Goal: Information Seeking & Learning: Learn about a topic

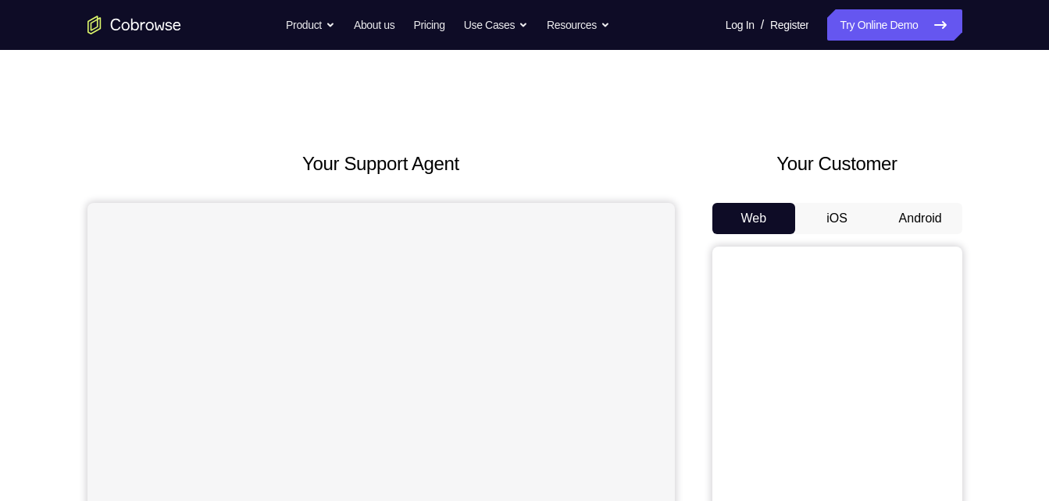
click at [914, 216] on button "Android" at bounding box center [921, 218] width 84 height 31
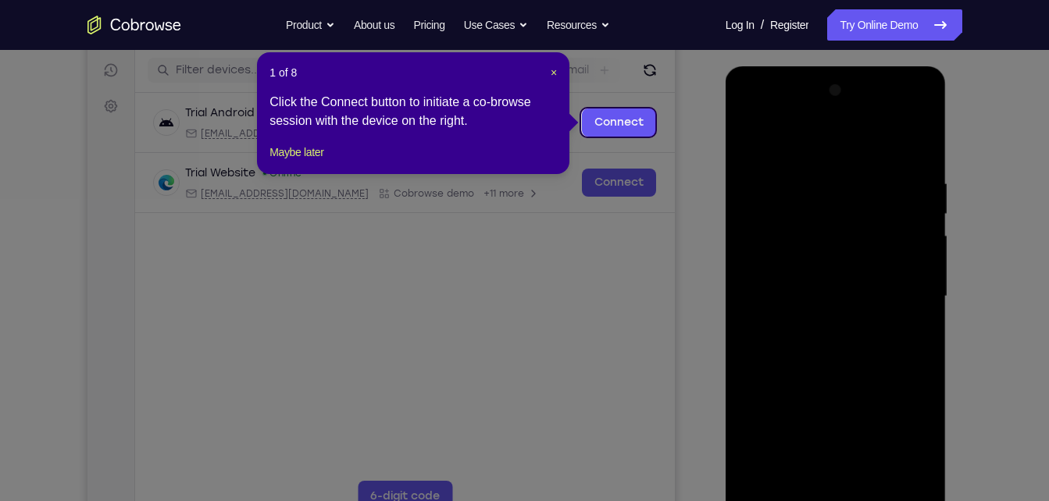
scroll to position [191, 0]
click at [551, 75] on span "×" at bounding box center [554, 73] width 6 height 12
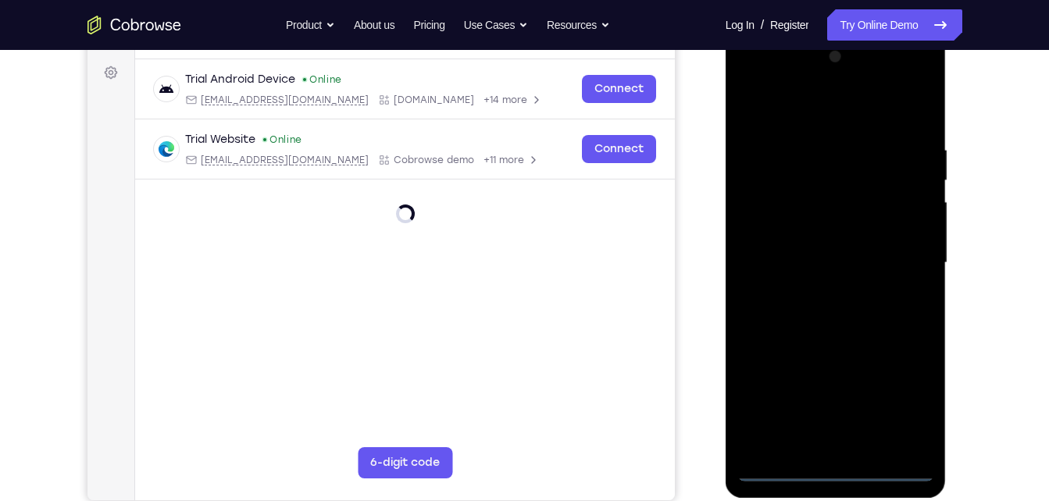
scroll to position [226, 0]
click at [838, 472] on div at bounding box center [835, 262] width 197 height 437
click at [913, 405] on div at bounding box center [835, 262] width 197 height 437
click at [807, 106] on div at bounding box center [835, 262] width 197 height 437
click at [904, 254] on div at bounding box center [835, 262] width 197 height 437
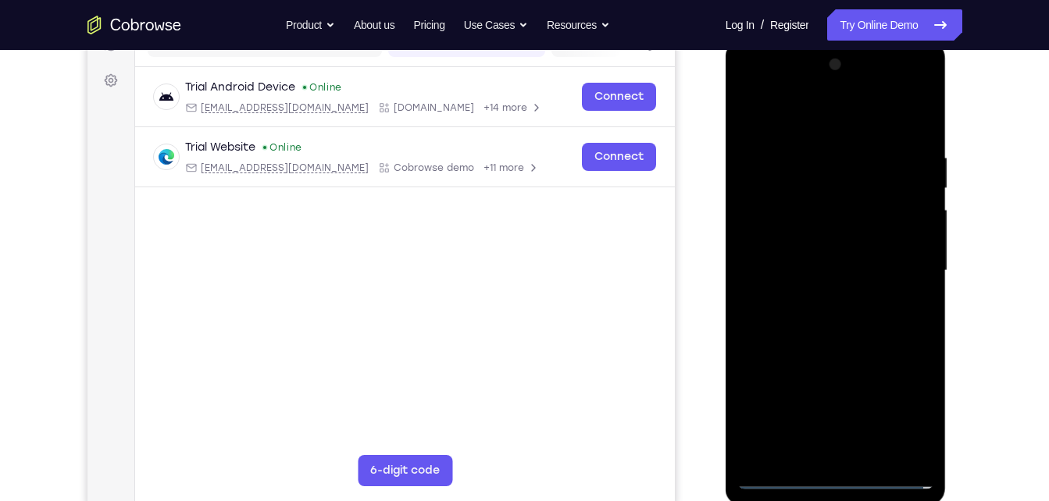
scroll to position [214, 0]
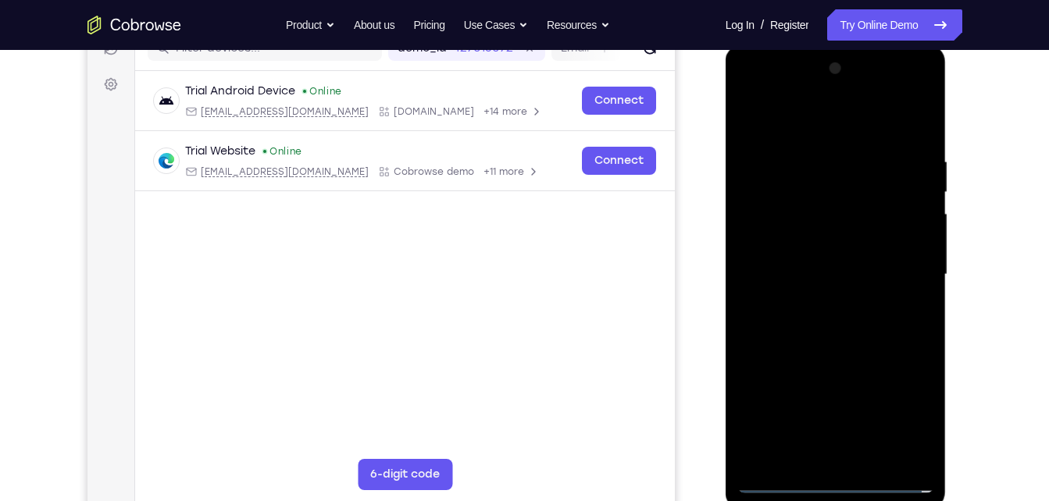
click at [820, 303] on div at bounding box center [835, 274] width 197 height 437
click at [829, 266] on div at bounding box center [835, 274] width 197 height 437
click at [826, 254] on div at bounding box center [835, 274] width 197 height 437
click at [856, 277] on div at bounding box center [835, 274] width 197 height 437
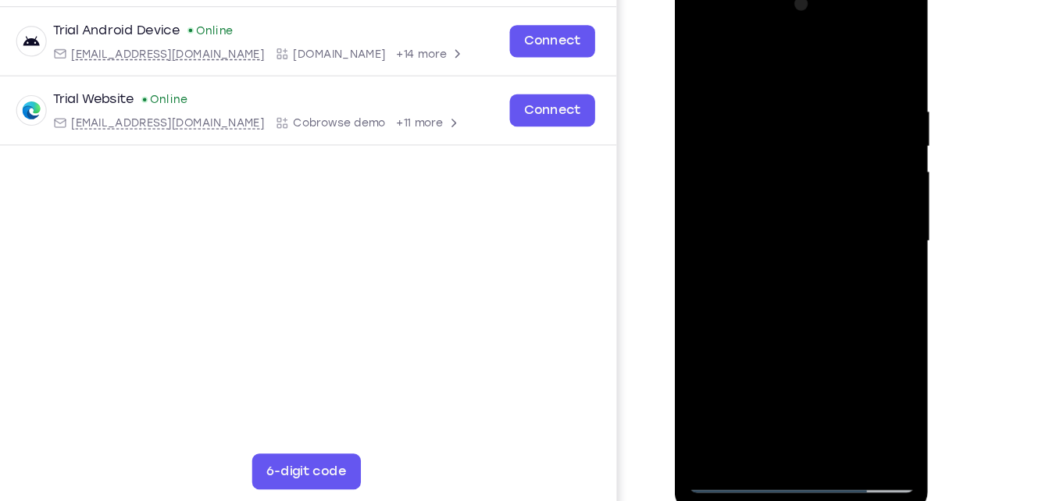
scroll to position [215, 0]
click at [793, 283] on div at bounding box center [784, 206] width 197 height 437
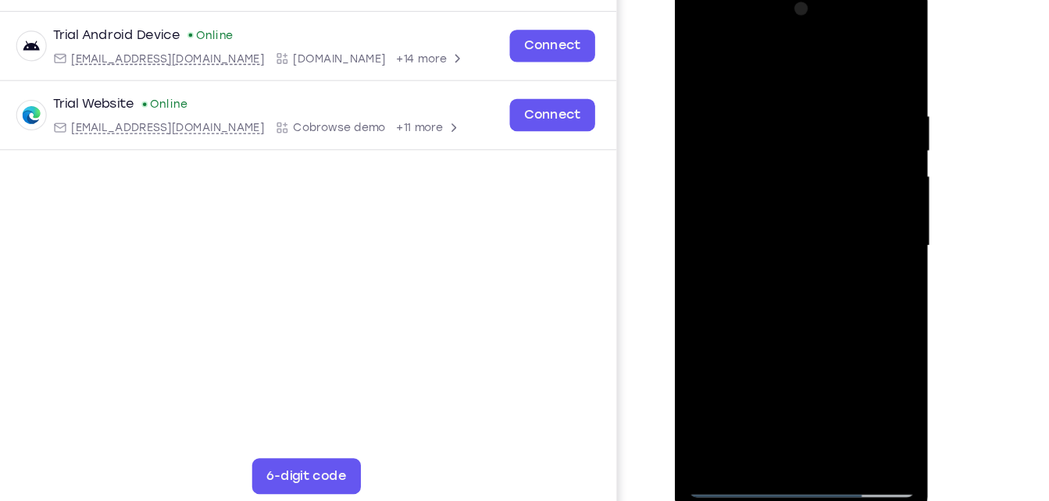
click at [839, 204] on div at bounding box center [784, 211] width 197 height 437
drag, startPoint x: 774, startPoint y: 50, endPoint x: 772, endPoint y: 21, distance: 29.0
click at [772, 21] on div at bounding box center [784, 211] width 197 height 437
click at [872, 53] on div at bounding box center [784, 211] width 197 height 437
drag, startPoint x: 779, startPoint y: 289, endPoint x: 814, endPoint y: 84, distance: 208.2
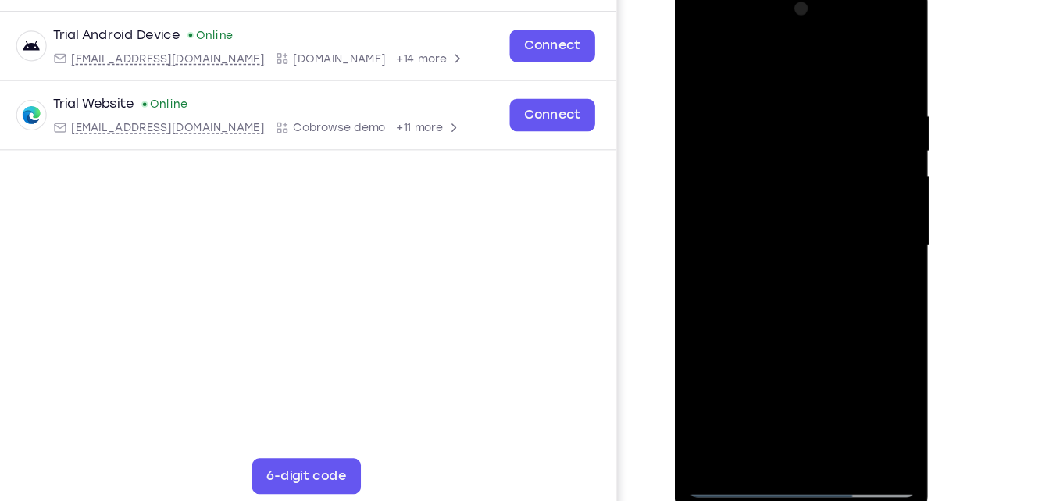
click at [814, 84] on div at bounding box center [784, 211] width 197 height 437
drag, startPoint x: 772, startPoint y: 265, endPoint x: 769, endPoint y: 332, distance: 67.2
click at [769, 332] on div at bounding box center [784, 211] width 197 height 437
drag, startPoint x: 769, startPoint y: 332, endPoint x: 800, endPoint y: 127, distance: 206.9
click at [800, 127] on div at bounding box center [784, 211] width 197 height 437
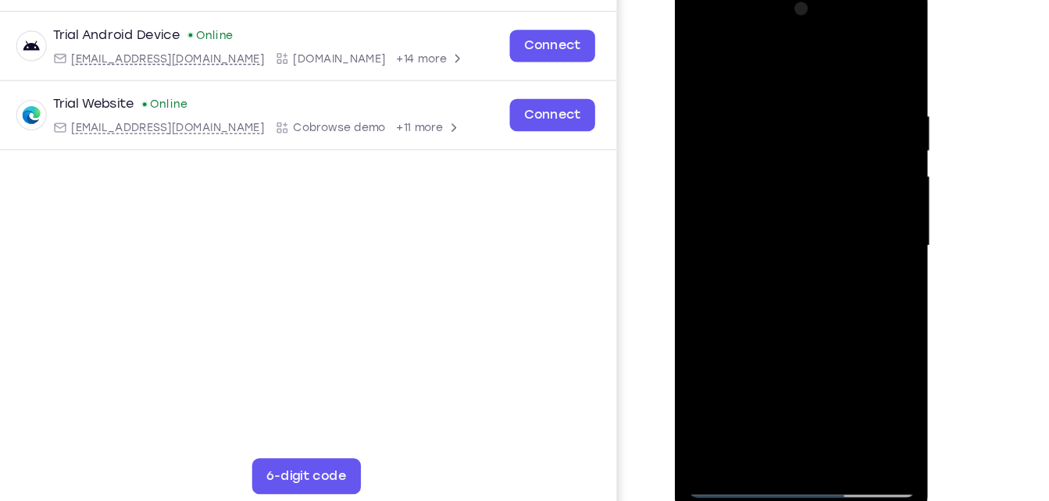
click at [827, 325] on div at bounding box center [784, 211] width 197 height 437
click at [840, 323] on div at bounding box center [784, 211] width 197 height 437
drag, startPoint x: 740, startPoint y: 93, endPoint x: 750, endPoint y: 440, distance: 347.7
click at [750, 440] on div at bounding box center [785, 213] width 221 height 465
click at [703, 95] on div at bounding box center [784, 211] width 197 height 437
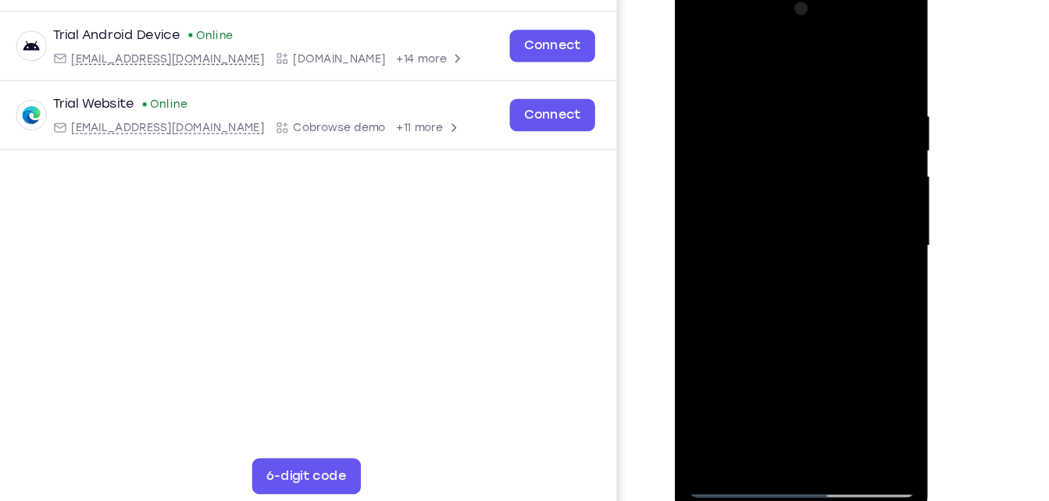
click at [760, 105] on div at bounding box center [784, 211] width 197 height 437
click at [696, 50] on div at bounding box center [784, 211] width 197 height 437
drag, startPoint x: 839, startPoint y: 249, endPoint x: 851, endPoint y: 80, distance: 169.9
click at [851, 80] on div at bounding box center [784, 211] width 197 height 437
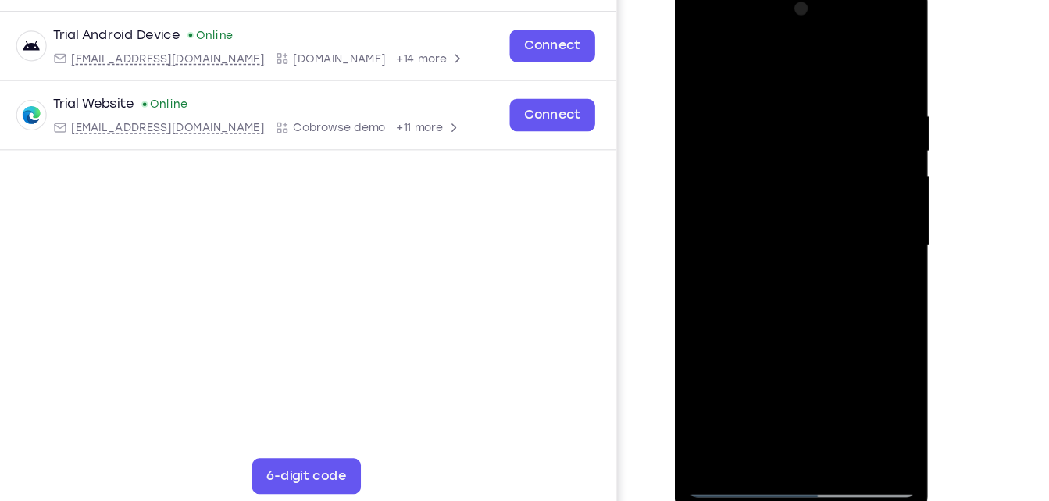
drag, startPoint x: 807, startPoint y: 298, endPoint x: 835, endPoint y: 116, distance: 183.3
click at [835, 116] on div at bounding box center [784, 211] width 197 height 437
drag, startPoint x: 820, startPoint y: 321, endPoint x: 835, endPoint y: 170, distance: 151.4
click at [835, 170] on div at bounding box center [784, 211] width 197 height 437
click at [700, 262] on div at bounding box center [784, 211] width 197 height 437
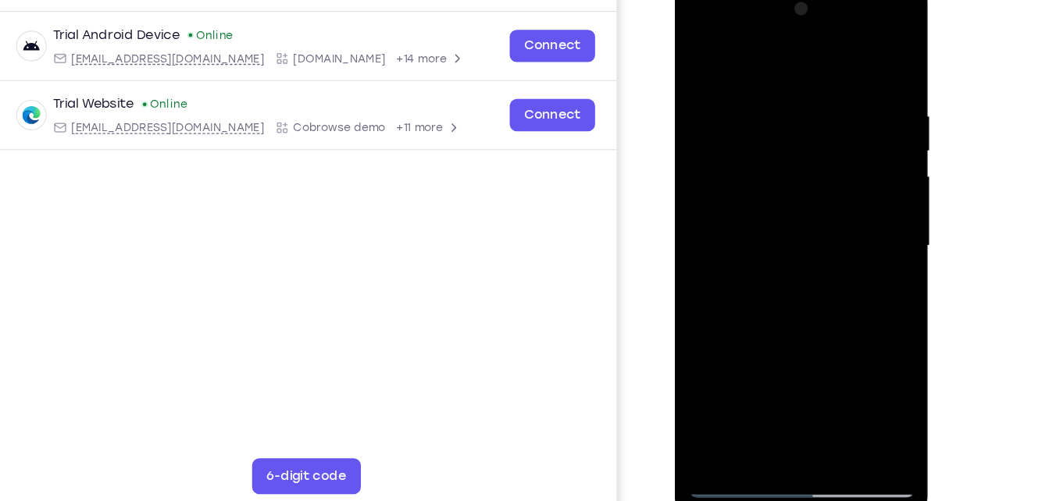
drag, startPoint x: 804, startPoint y: 339, endPoint x: 823, endPoint y: 132, distance: 207.8
click at [823, 132] on div at bounding box center [784, 211] width 197 height 437
drag, startPoint x: 804, startPoint y: 312, endPoint x: 818, endPoint y: 210, distance: 102.4
click at [818, 210] on div at bounding box center [784, 211] width 197 height 437
click at [869, 170] on div at bounding box center [784, 211] width 197 height 437
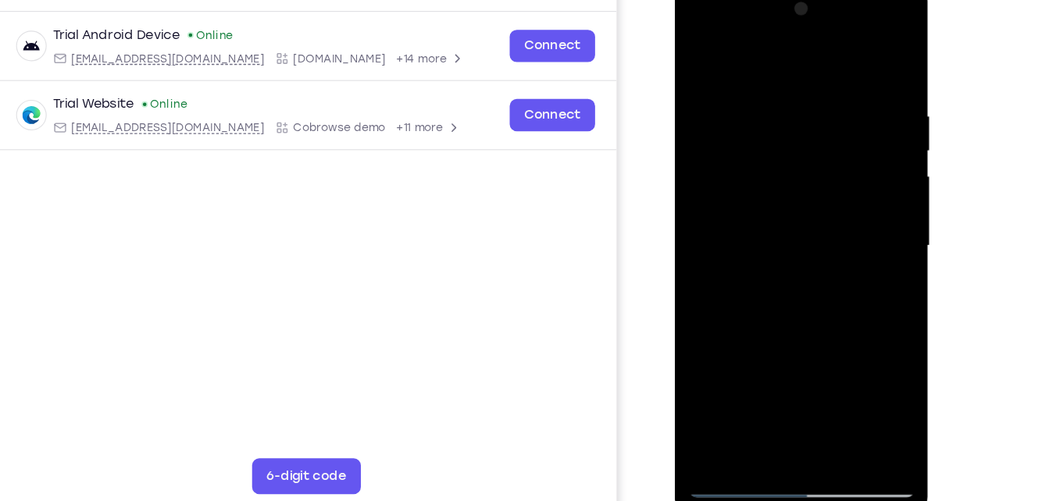
drag, startPoint x: 804, startPoint y: 305, endPoint x: 840, endPoint y: 78, distance: 229.3
click at [840, 78] on div at bounding box center [784, 211] width 197 height 437
drag, startPoint x: 819, startPoint y: 329, endPoint x: 838, endPoint y: 179, distance: 151.1
click at [838, 179] on div at bounding box center [784, 211] width 197 height 437
drag, startPoint x: 835, startPoint y: 198, endPoint x: 770, endPoint y: 199, distance: 64.8
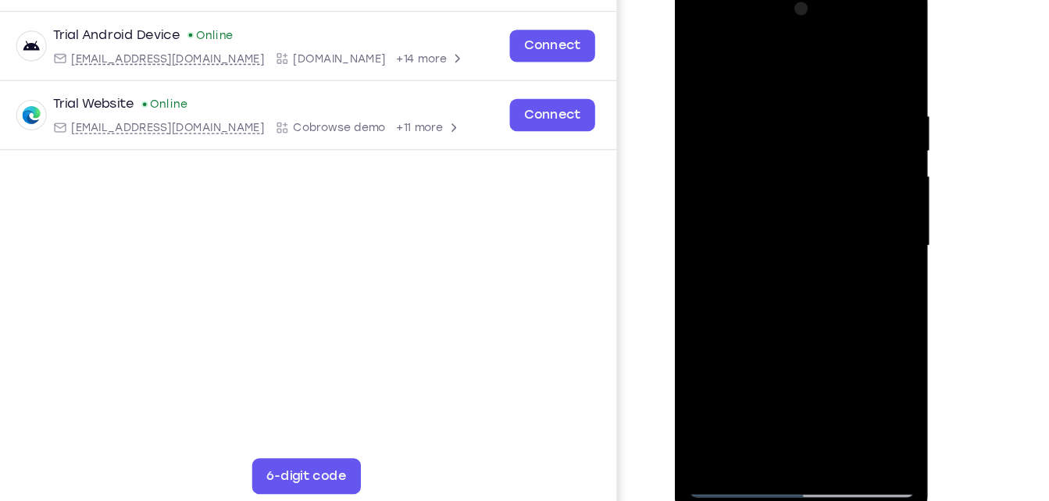
click at [770, 199] on div at bounding box center [784, 211] width 197 height 437
drag, startPoint x: 829, startPoint y: 202, endPoint x: 761, endPoint y: 206, distance: 68.1
click at [761, 206] on div at bounding box center [784, 211] width 197 height 437
click at [874, 157] on div at bounding box center [784, 211] width 197 height 437
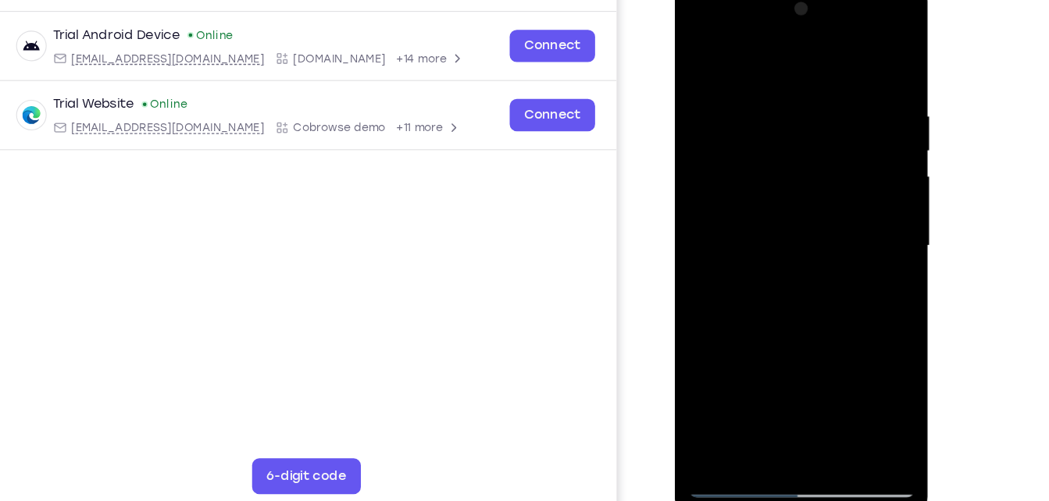
click at [874, 157] on div at bounding box center [784, 211] width 197 height 437
drag, startPoint x: 807, startPoint y: 315, endPoint x: 848, endPoint y: 60, distance: 258.6
click at [848, 60] on div at bounding box center [784, 211] width 197 height 437
drag, startPoint x: 820, startPoint y: 324, endPoint x: 843, endPoint y: 138, distance: 187.3
click at [843, 138] on div at bounding box center [784, 211] width 197 height 437
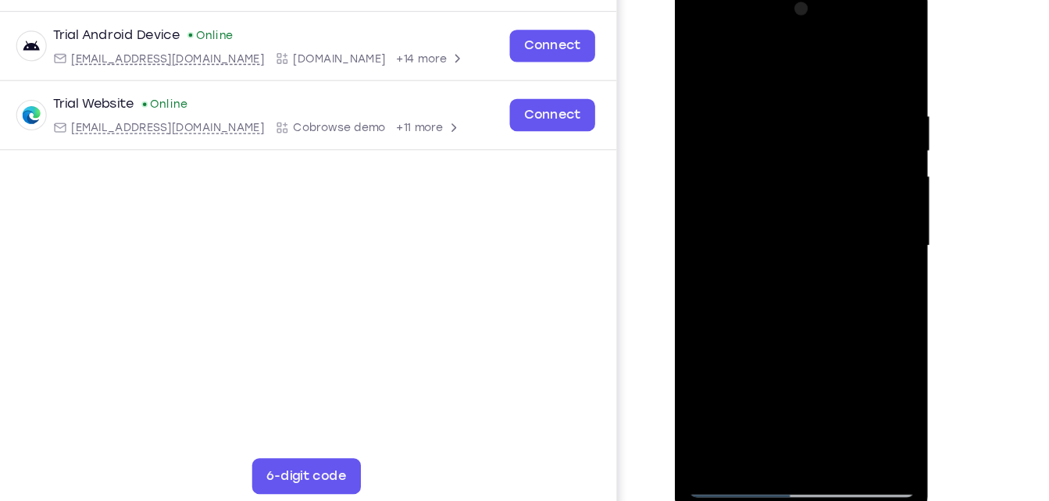
drag, startPoint x: 800, startPoint y: 308, endPoint x: 819, endPoint y: 106, distance: 202.3
click at [819, 106] on div at bounding box center [784, 211] width 197 height 437
drag, startPoint x: 816, startPoint y: 304, endPoint x: 821, endPoint y: 229, distance: 75.1
click at [821, 229] on div at bounding box center [784, 211] width 197 height 437
drag, startPoint x: 821, startPoint y: 229, endPoint x: 834, endPoint y: 128, distance: 101.6
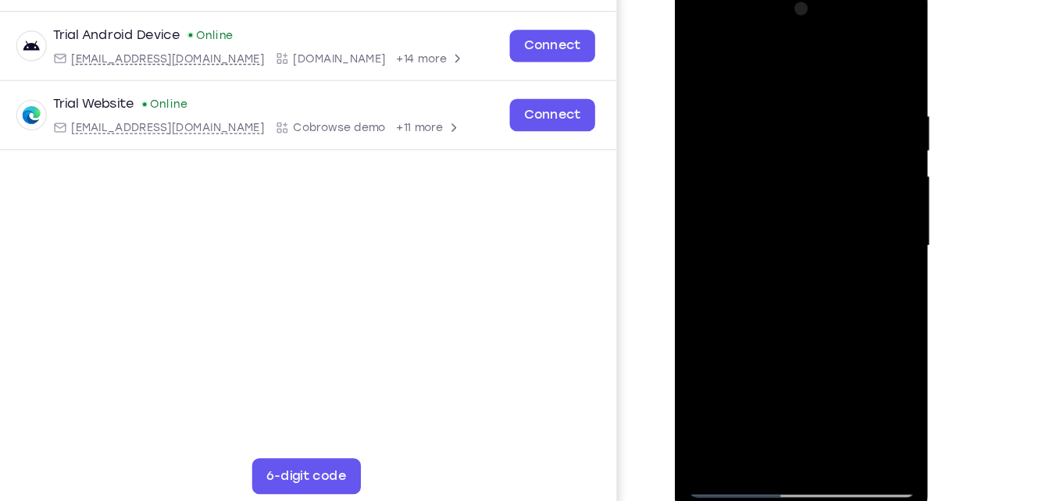
click at [834, 128] on div at bounding box center [784, 211] width 197 height 437
drag, startPoint x: 818, startPoint y: 284, endPoint x: 829, endPoint y: 127, distance: 158.1
click at [829, 127] on div at bounding box center [784, 211] width 197 height 437
drag, startPoint x: 793, startPoint y: 299, endPoint x: 807, endPoint y: 186, distance: 114.1
click at [807, 186] on div at bounding box center [784, 211] width 197 height 437
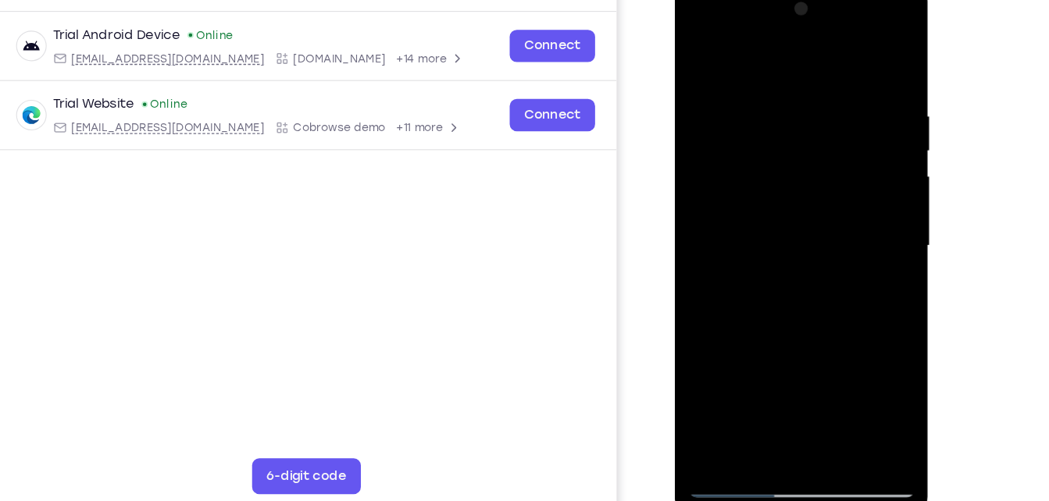
drag, startPoint x: 825, startPoint y: 315, endPoint x: 848, endPoint y: 111, distance: 205.2
click at [848, 111] on div at bounding box center [784, 211] width 197 height 437
drag, startPoint x: 813, startPoint y: 344, endPoint x: 843, endPoint y: 95, distance: 251.0
click at [843, 95] on div at bounding box center [784, 211] width 197 height 437
click at [828, 395] on div at bounding box center [784, 211] width 197 height 437
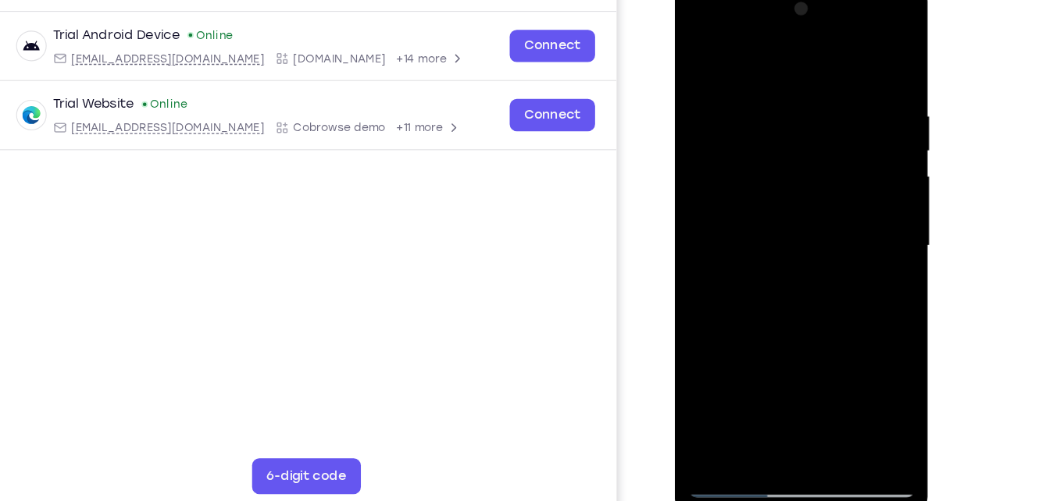
click at [817, 292] on div at bounding box center [784, 211] width 197 height 437
drag, startPoint x: 846, startPoint y: 167, endPoint x: 747, endPoint y: 172, distance: 98.5
click at [747, 172] on div at bounding box center [784, 211] width 197 height 437
drag, startPoint x: 810, startPoint y: 171, endPoint x: 767, endPoint y: 170, distance: 43.0
click at [767, 170] on div at bounding box center [784, 211] width 197 height 437
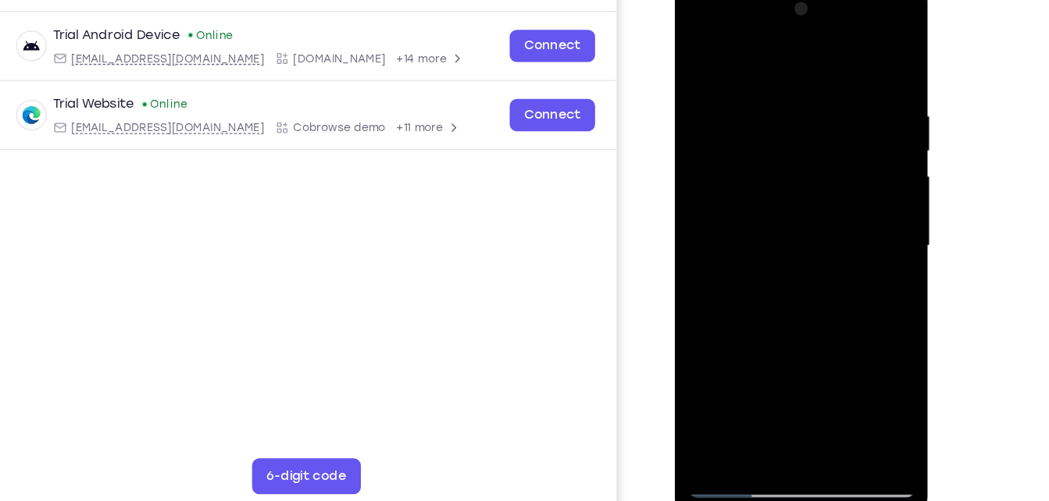
drag, startPoint x: 843, startPoint y: 170, endPoint x: 747, endPoint y: 180, distance: 96.6
click at [747, 180] on div at bounding box center [784, 211] width 197 height 437
drag, startPoint x: 822, startPoint y: 170, endPoint x: 736, endPoint y: 169, distance: 86.7
click at [736, 169] on div at bounding box center [784, 211] width 197 height 437
drag, startPoint x: 736, startPoint y: 169, endPoint x: 836, endPoint y: 158, distance: 101.4
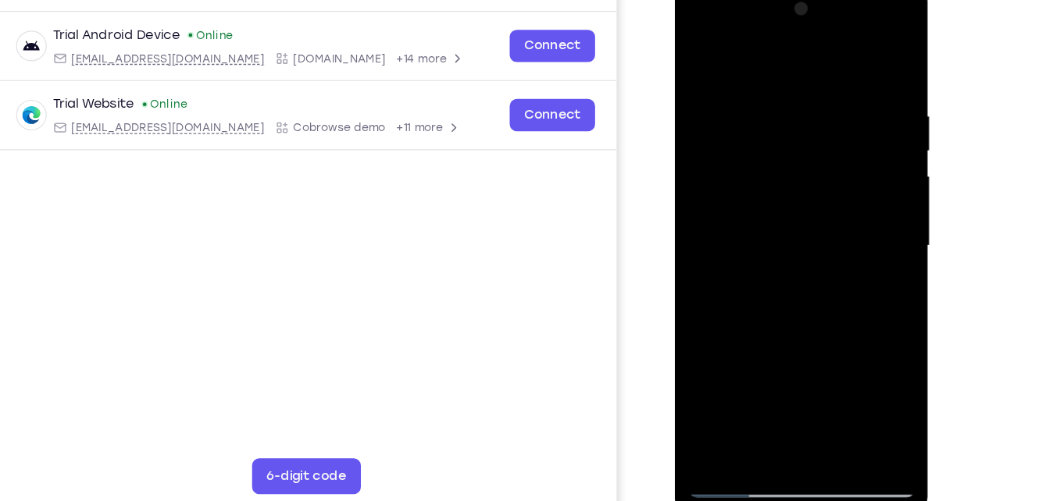
click at [836, 158] on div at bounding box center [784, 211] width 197 height 437
click at [706, 49] on div at bounding box center [784, 211] width 197 height 437
click at [761, 84] on div at bounding box center [784, 211] width 197 height 437
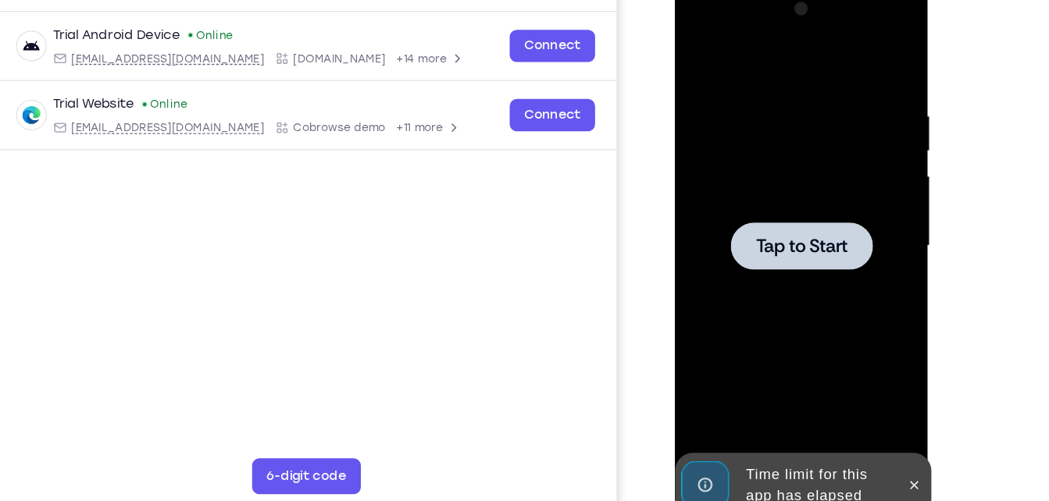
click at [761, 84] on div at bounding box center [784, 211] width 197 height 437
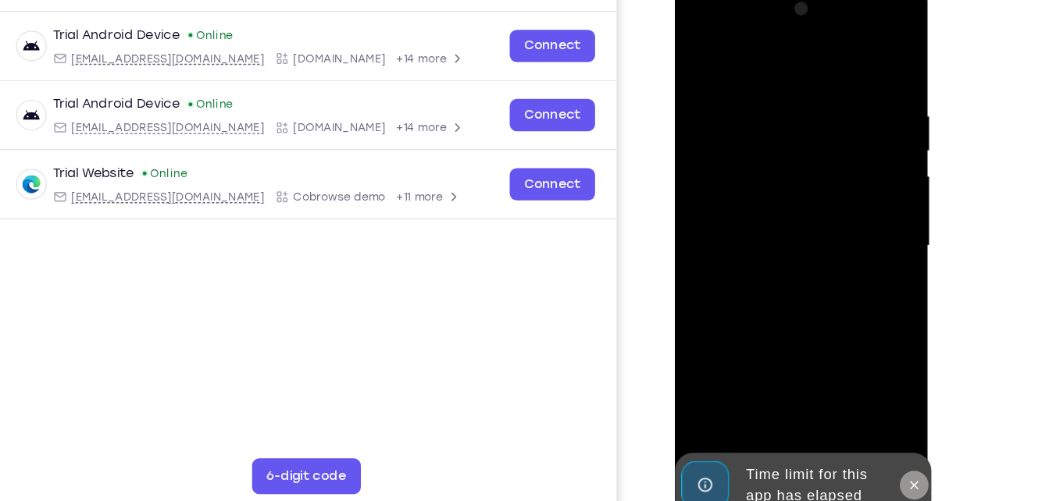
click at [884, 422] on icon at bounding box center [882, 419] width 12 height 12
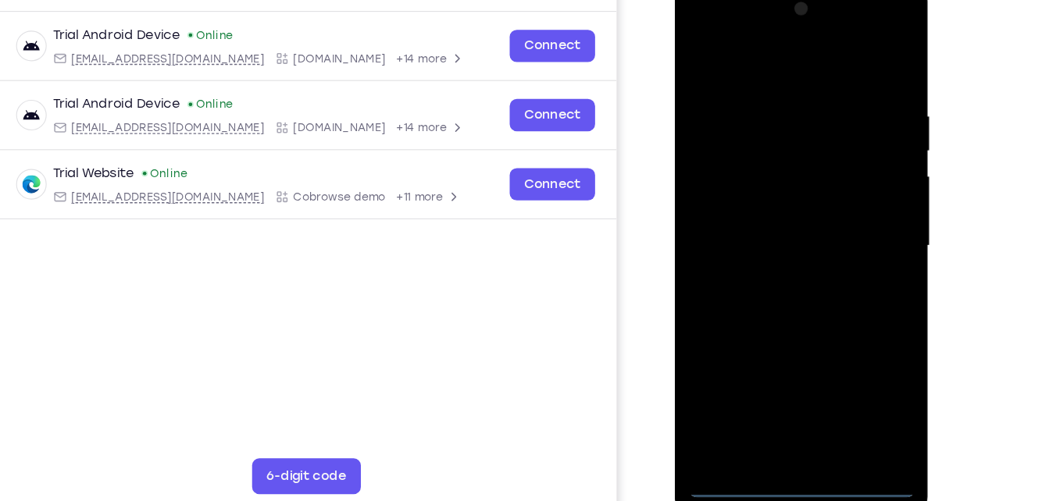
click at [786, 412] on div at bounding box center [784, 211] width 197 height 437
click at [786, 419] on div at bounding box center [784, 211] width 197 height 437
click at [857, 349] on div at bounding box center [784, 211] width 197 height 437
click at [762, 64] on div at bounding box center [784, 211] width 197 height 437
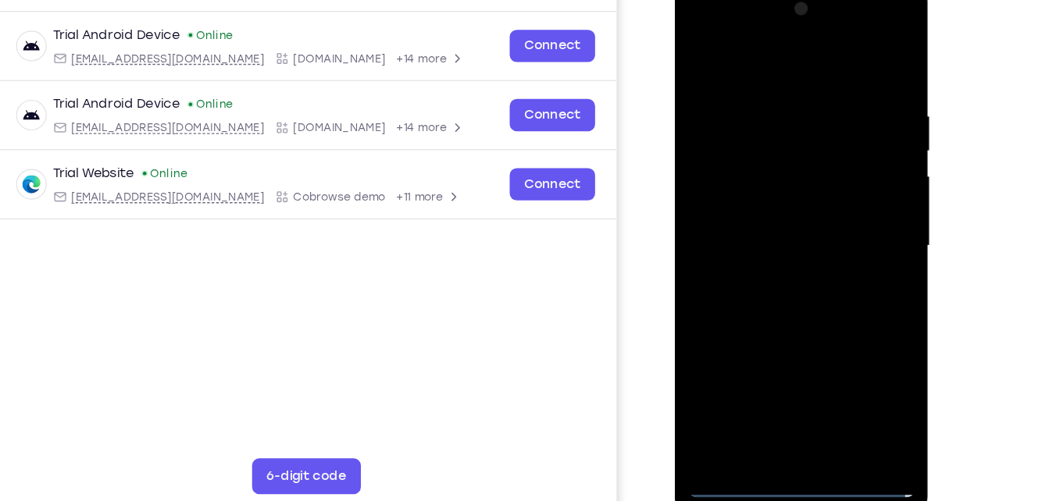
click at [846, 195] on div at bounding box center [784, 211] width 197 height 437
click at [770, 241] on div at bounding box center [784, 211] width 197 height 437
click at [769, 195] on div at bounding box center [784, 211] width 197 height 437
click at [772, 222] on div at bounding box center [784, 211] width 197 height 437
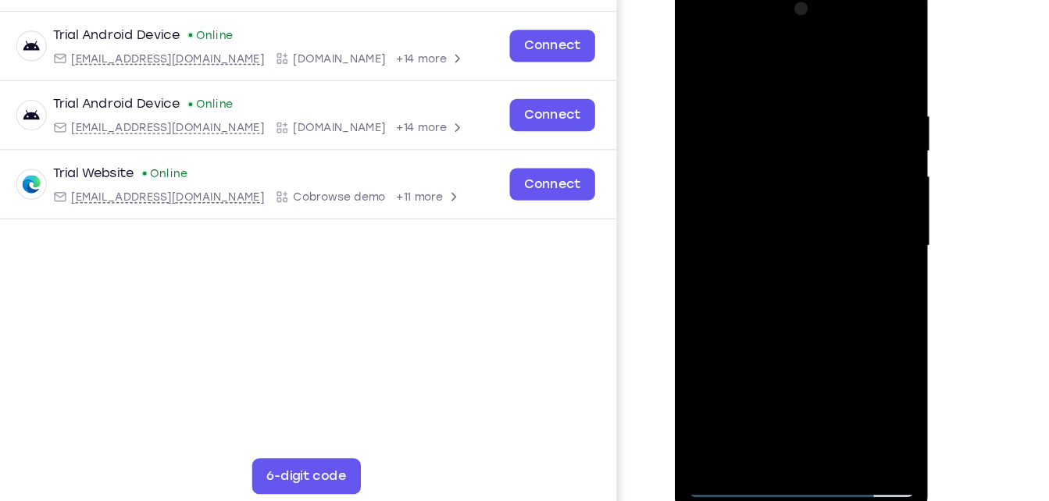
click at [814, 276] on div at bounding box center [784, 211] width 197 height 437
click at [868, 395] on div at bounding box center [784, 211] width 197 height 437
click at [765, 97] on div at bounding box center [784, 211] width 197 height 437
drag, startPoint x: 778, startPoint y: 53, endPoint x: 793, endPoint y: -53, distance: 107.2
click at [793, 0] on html "Online web based iOS Simulators and Android Emulators. Run iPhone, iPad, Mobile…" at bounding box center [786, 215] width 223 height 469
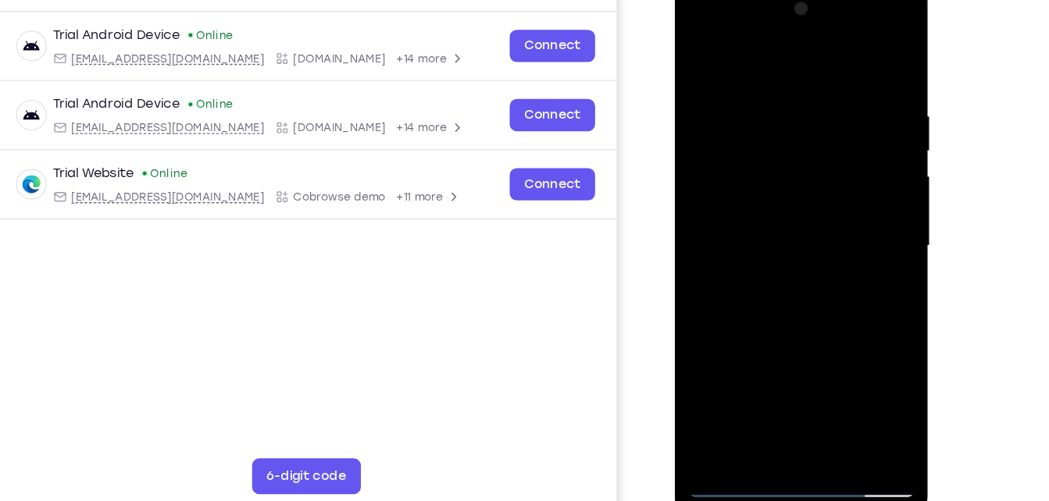
click at [832, 138] on div at bounding box center [784, 211] width 197 height 437
click at [865, 147] on div at bounding box center [784, 211] width 197 height 437
click at [864, 59] on div at bounding box center [784, 211] width 197 height 437
drag, startPoint x: 831, startPoint y: 340, endPoint x: 832, endPoint y: 169, distance: 171.0
click at [832, 169] on div at bounding box center [784, 211] width 197 height 437
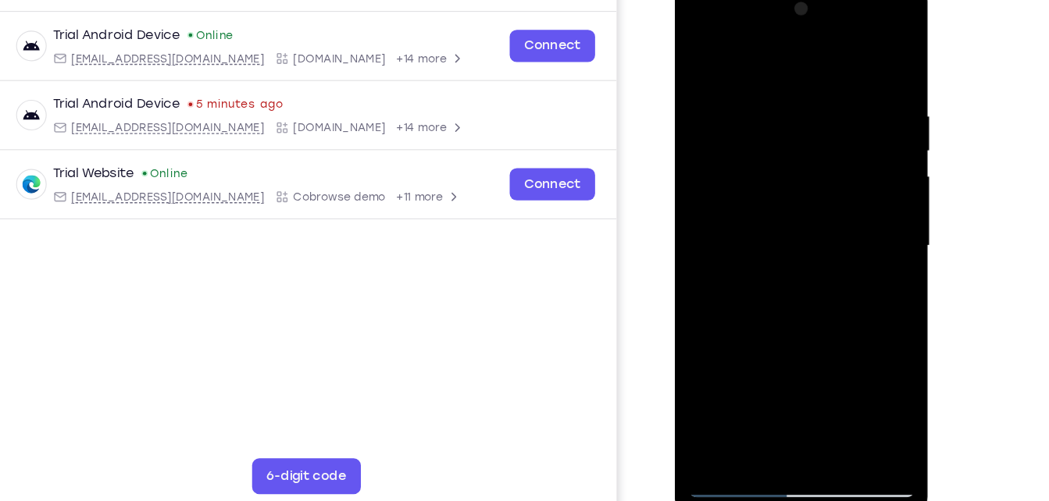
drag, startPoint x: 797, startPoint y: 325, endPoint x: 821, endPoint y: 173, distance: 154.2
click at [821, 173] on div at bounding box center [784, 211] width 197 height 437
click at [865, 393] on div at bounding box center [784, 211] width 197 height 437
drag, startPoint x: 861, startPoint y: 200, endPoint x: 863, endPoint y: 321, distance: 121.1
click at [863, 321] on div at bounding box center [784, 211] width 197 height 437
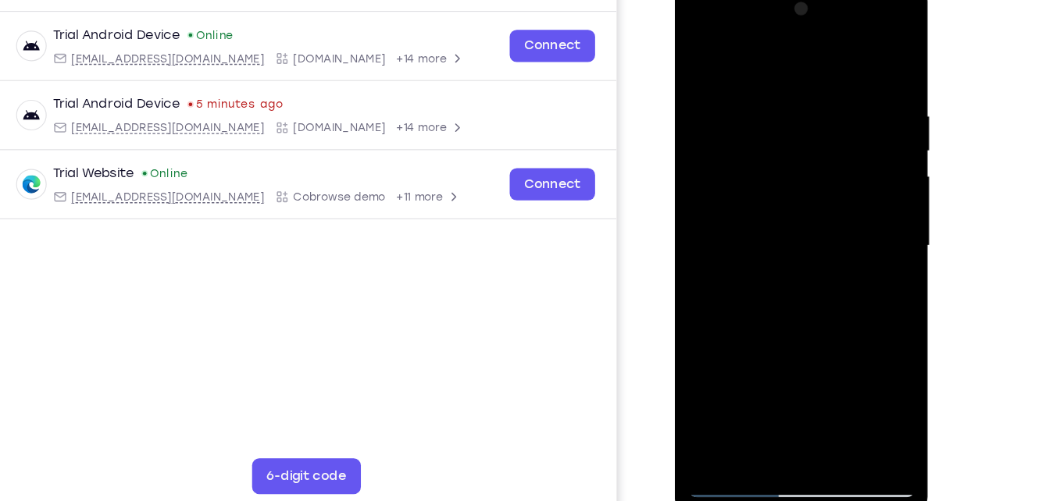
click at [853, 133] on div at bounding box center [784, 211] width 197 height 437
click at [767, 80] on div at bounding box center [784, 211] width 197 height 437
drag, startPoint x: 766, startPoint y: 184, endPoint x: 770, endPoint y: 140, distance: 43.9
click at [770, 140] on div at bounding box center [784, 211] width 197 height 437
drag, startPoint x: 779, startPoint y: 204, endPoint x: 793, endPoint y: 101, distance: 103.9
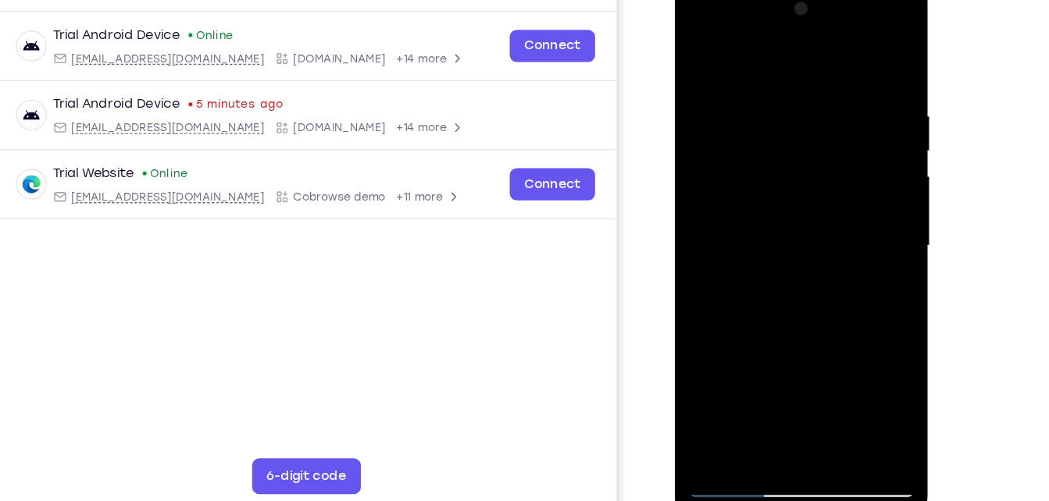
click at [793, 101] on div at bounding box center [784, 211] width 197 height 437
drag, startPoint x: 792, startPoint y: 262, endPoint x: 823, endPoint y: 119, distance: 145.5
click at [823, 119] on div at bounding box center [784, 211] width 197 height 437
drag, startPoint x: 804, startPoint y: 302, endPoint x: 816, endPoint y: 165, distance: 138.0
click at [816, 165] on div at bounding box center [784, 211] width 197 height 437
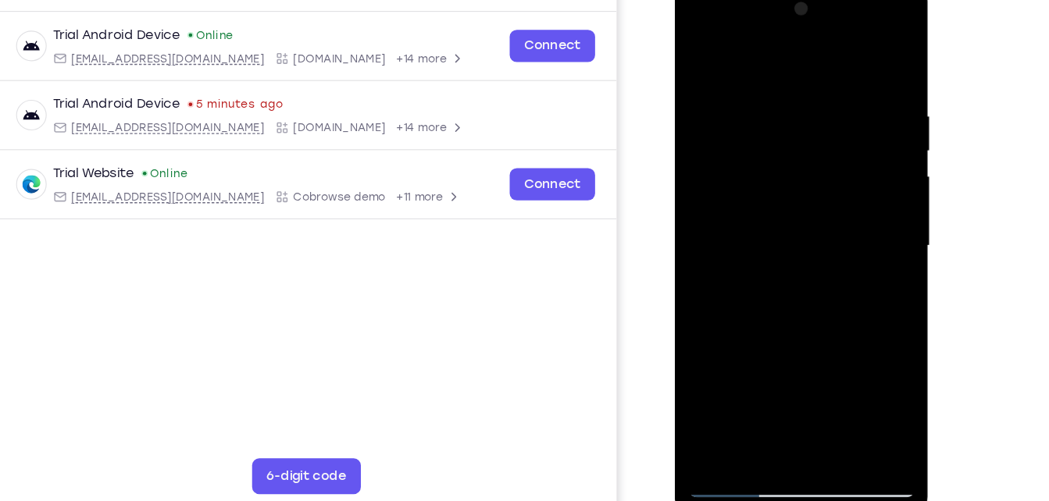
drag, startPoint x: 797, startPoint y: 292, endPoint x: 814, endPoint y: 173, distance: 120.7
click at [814, 173] on div at bounding box center [784, 211] width 197 height 437
drag, startPoint x: 794, startPoint y: 269, endPoint x: 806, endPoint y: 111, distance: 158.2
click at [806, 111] on div at bounding box center [784, 211] width 197 height 437
drag, startPoint x: 806, startPoint y: 111, endPoint x: 809, endPoint y: 243, distance: 132.0
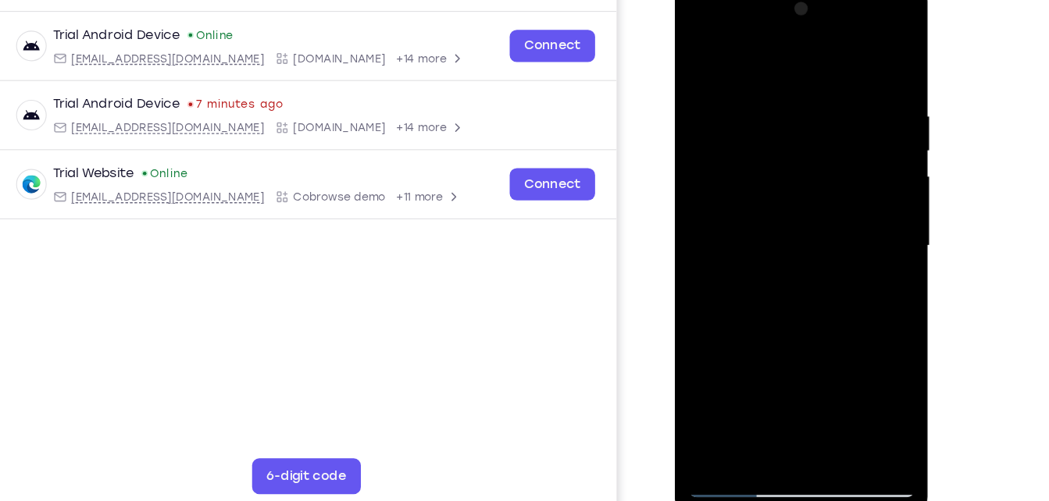
click at [809, 243] on div at bounding box center [784, 211] width 197 height 437
click at [739, 87] on div at bounding box center [784, 211] width 197 height 437
click at [800, 83] on div at bounding box center [784, 211] width 197 height 437
click at [694, 48] on div at bounding box center [784, 211] width 197 height 437
click at [699, 49] on div at bounding box center [784, 211] width 197 height 437
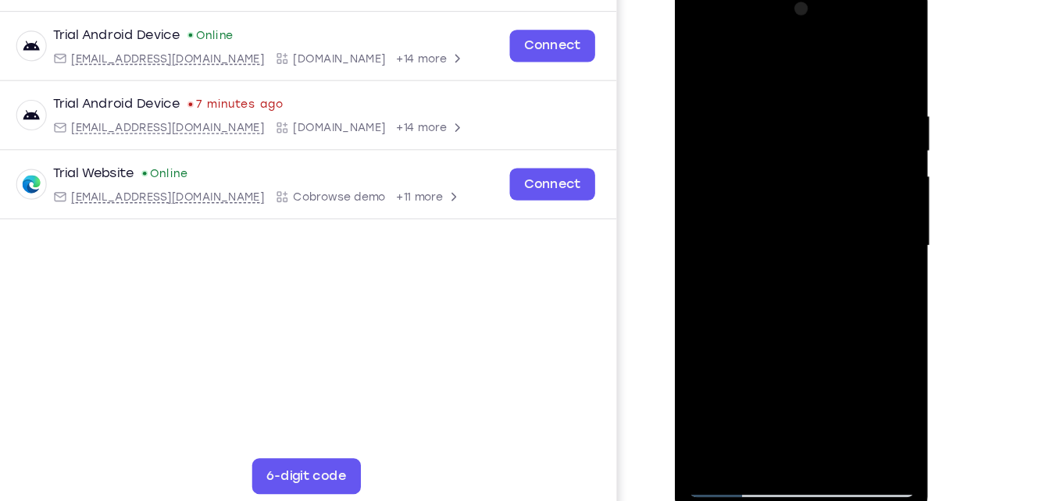
click at [708, 395] on div at bounding box center [784, 211] width 197 height 437
click at [855, 397] on div at bounding box center [784, 211] width 197 height 437
drag, startPoint x: 862, startPoint y: 241, endPoint x: 861, endPoint y: 146, distance: 94.5
click at [861, 146] on div at bounding box center [784, 211] width 197 height 437
click at [827, 397] on div at bounding box center [784, 211] width 197 height 437
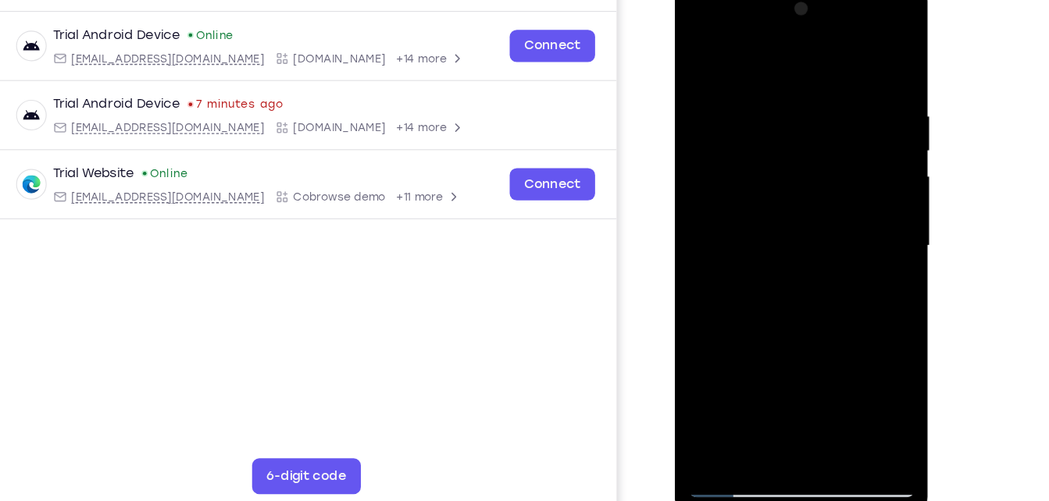
click at [822, 290] on div at bounding box center [784, 211] width 197 height 437
click at [811, 319] on div at bounding box center [784, 211] width 197 height 437
click at [786, 284] on div at bounding box center [784, 211] width 197 height 437
click at [871, 60] on div at bounding box center [784, 211] width 197 height 437
click at [700, 53] on div at bounding box center [784, 211] width 197 height 437
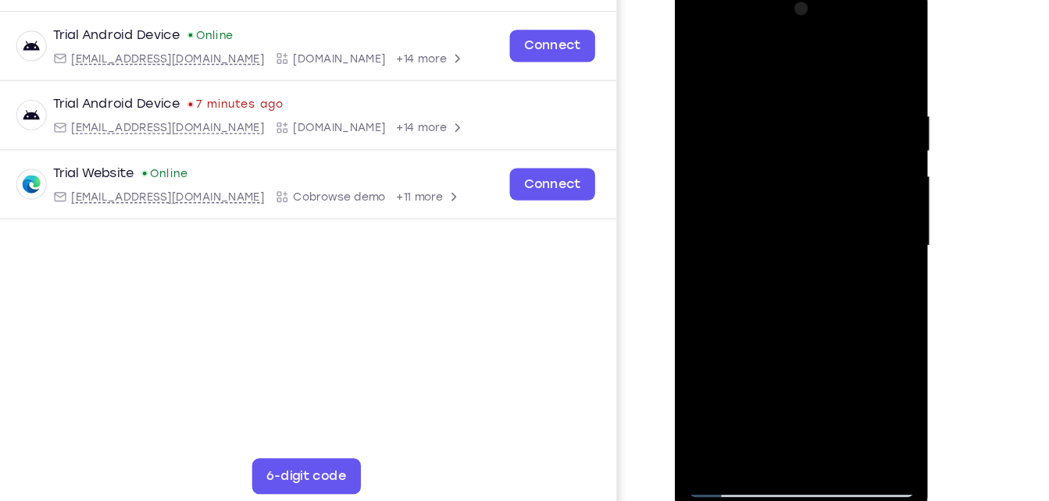
click at [773, 285] on div at bounding box center [784, 211] width 197 height 437
click at [699, 56] on div at bounding box center [784, 211] width 197 height 437
click at [854, 82] on div at bounding box center [784, 211] width 197 height 437
click at [701, 58] on div at bounding box center [784, 211] width 197 height 437
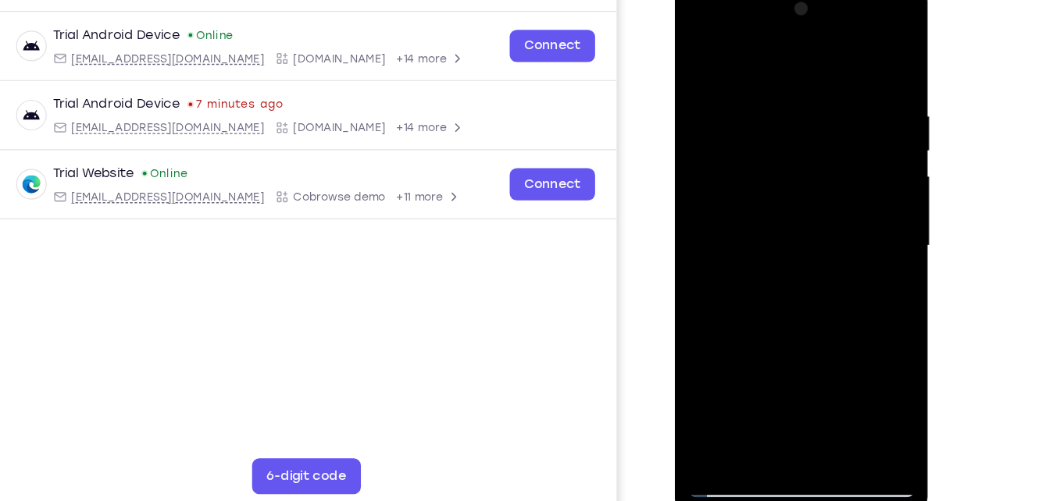
click at [713, 393] on div at bounding box center [784, 211] width 197 height 437
drag, startPoint x: 782, startPoint y: 322, endPoint x: 802, endPoint y: 162, distance: 160.6
click at [802, 162] on div at bounding box center [784, 211] width 197 height 437
drag, startPoint x: 798, startPoint y: 267, endPoint x: 804, endPoint y: 66, distance: 200.8
click at [804, 66] on div at bounding box center [784, 211] width 197 height 437
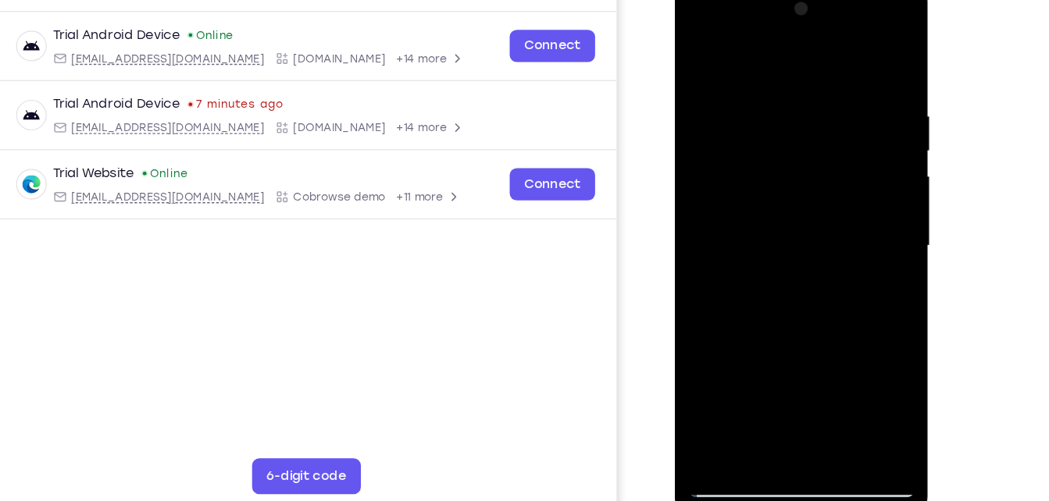
drag, startPoint x: 801, startPoint y: 318, endPoint x: 809, endPoint y: 143, distance: 175.1
click at [809, 143] on div at bounding box center [784, 211] width 197 height 437
drag, startPoint x: 817, startPoint y: 321, endPoint x: 831, endPoint y: 85, distance: 236.3
click at [831, 85] on div at bounding box center [784, 211] width 197 height 437
drag, startPoint x: 807, startPoint y: 353, endPoint x: 816, endPoint y: 138, distance: 215.0
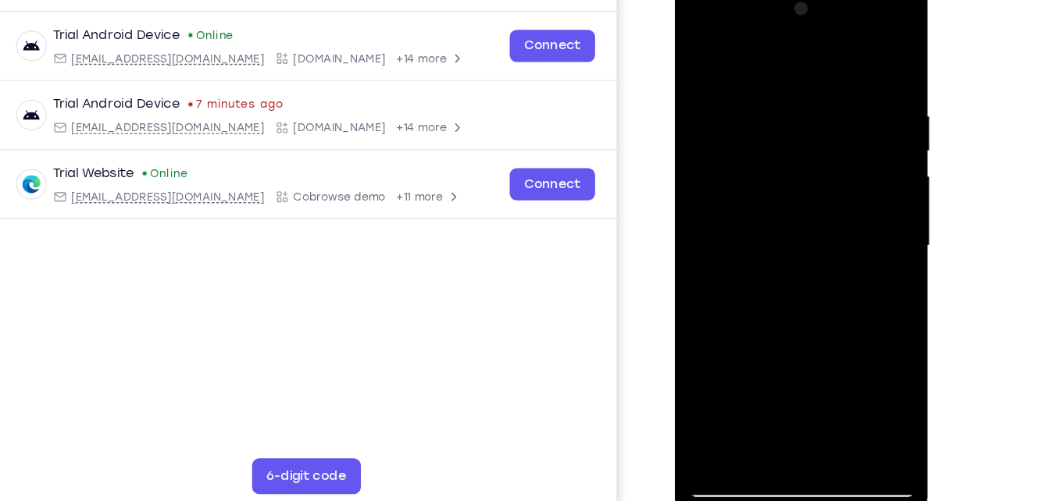
click at [816, 138] on div at bounding box center [784, 211] width 197 height 437
